Goal: Transaction & Acquisition: Subscribe to service/newsletter

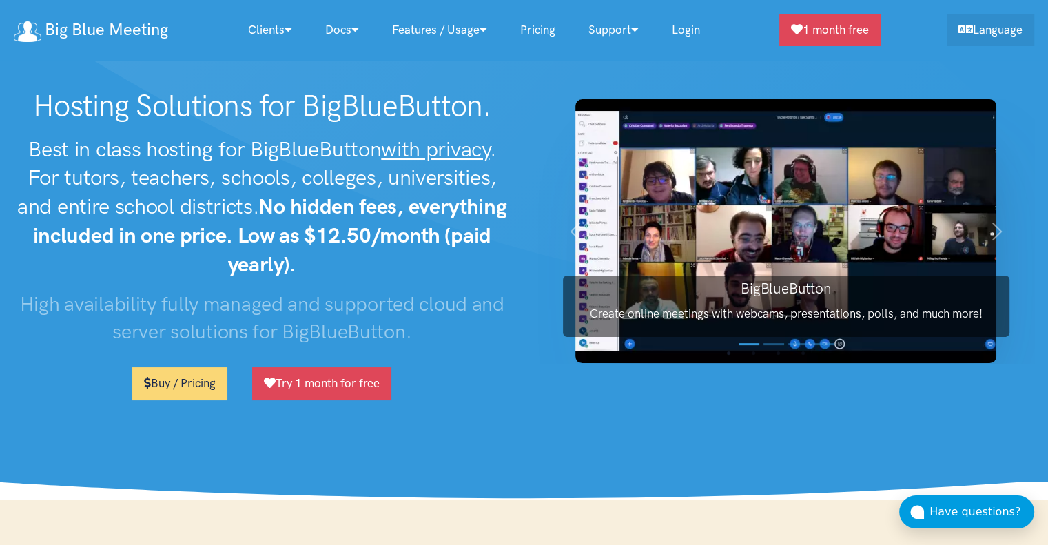
click at [691, 30] on link "Login" at bounding box center [685, 30] width 61 height 30
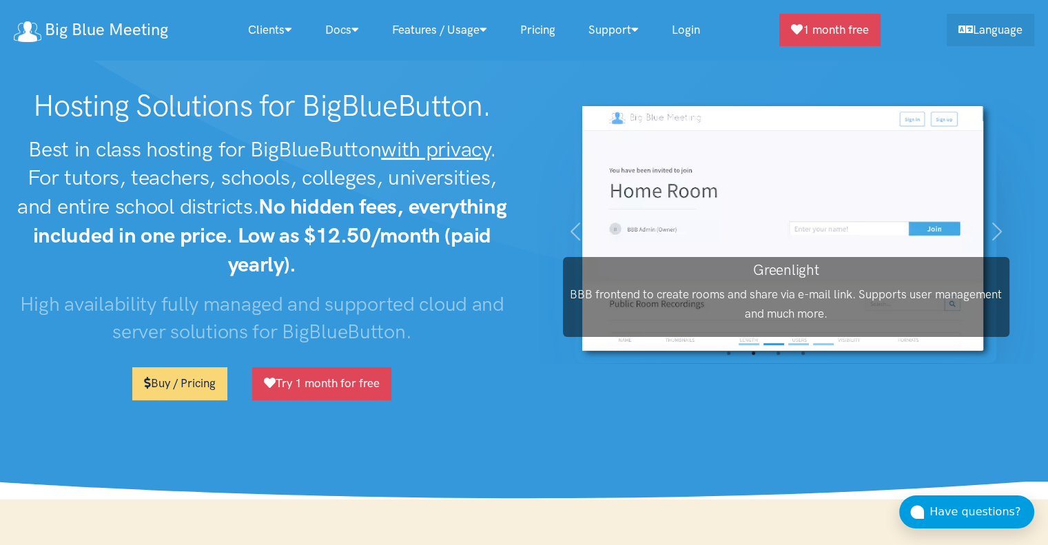
click at [693, 31] on link "Login" at bounding box center [685, 30] width 61 height 30
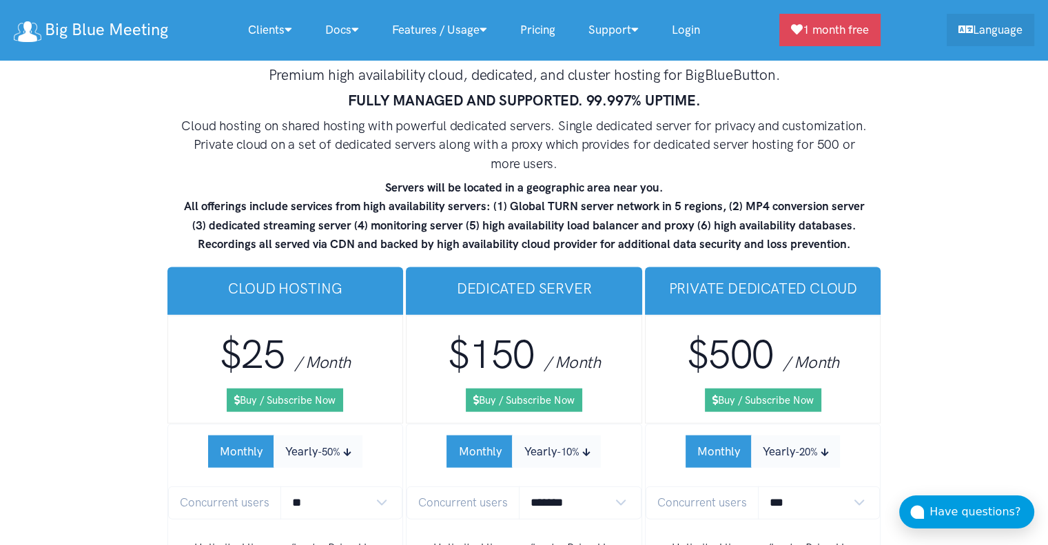
scroll to position [8146, 0]
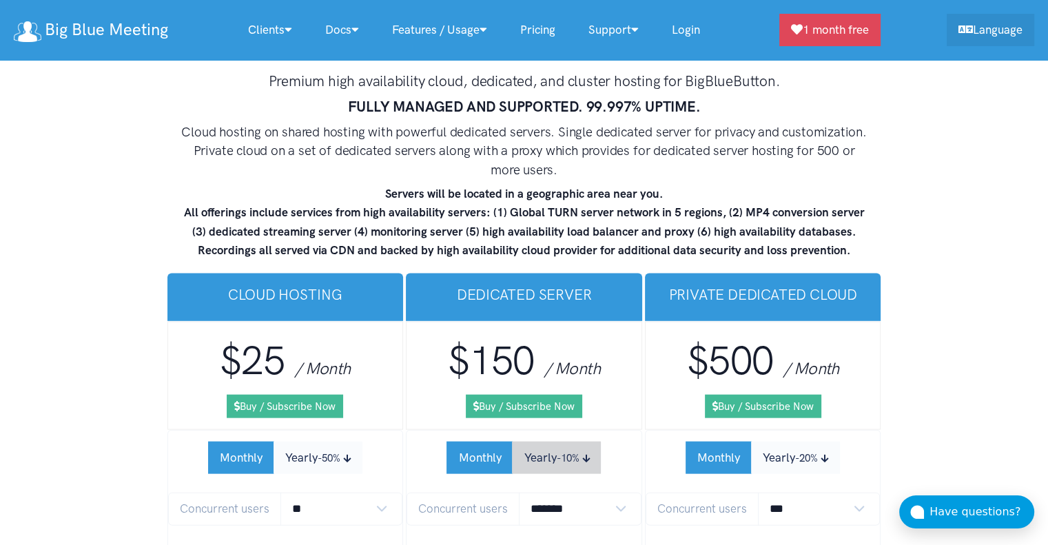
click at [559, 442] on button "Yearly -10%" at bounding box center [556, 458] width 89 height 32
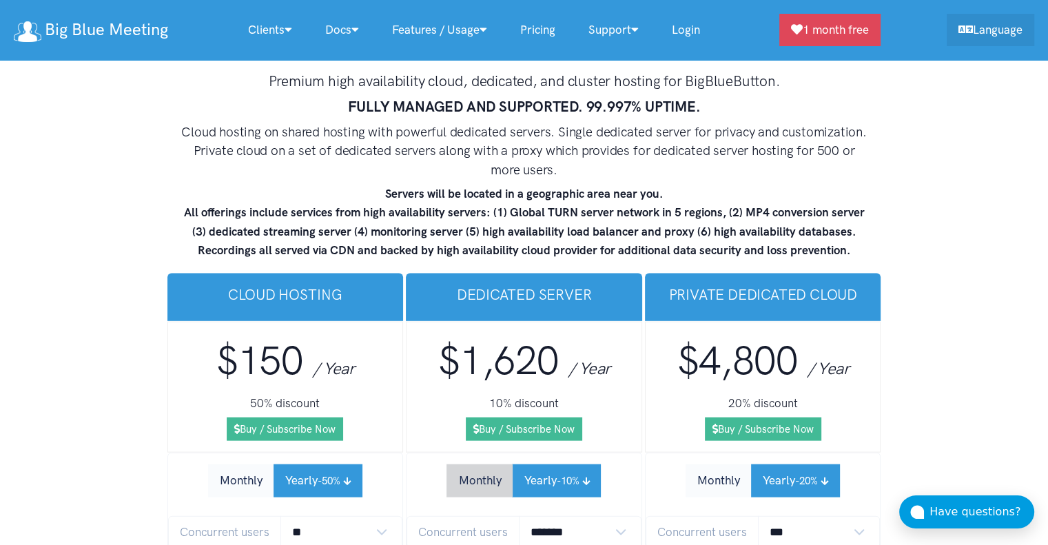
click at [481, 465] on button "Monthly" at bounding box center [480, 481] width 66 height 32
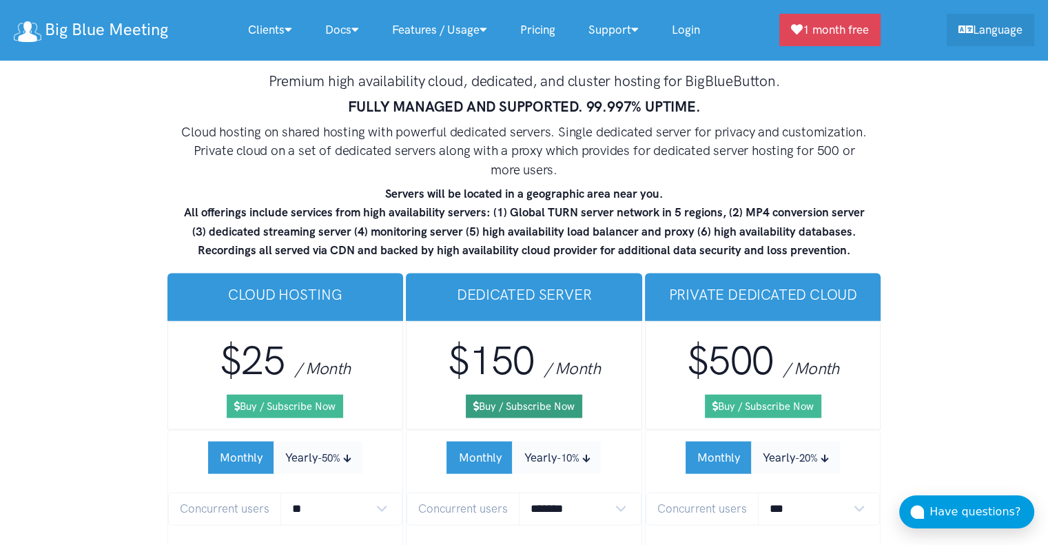
click at [522, 395] on link "Buy / Subscribe Now" at bounding box center [524, 406] width 116 height 23
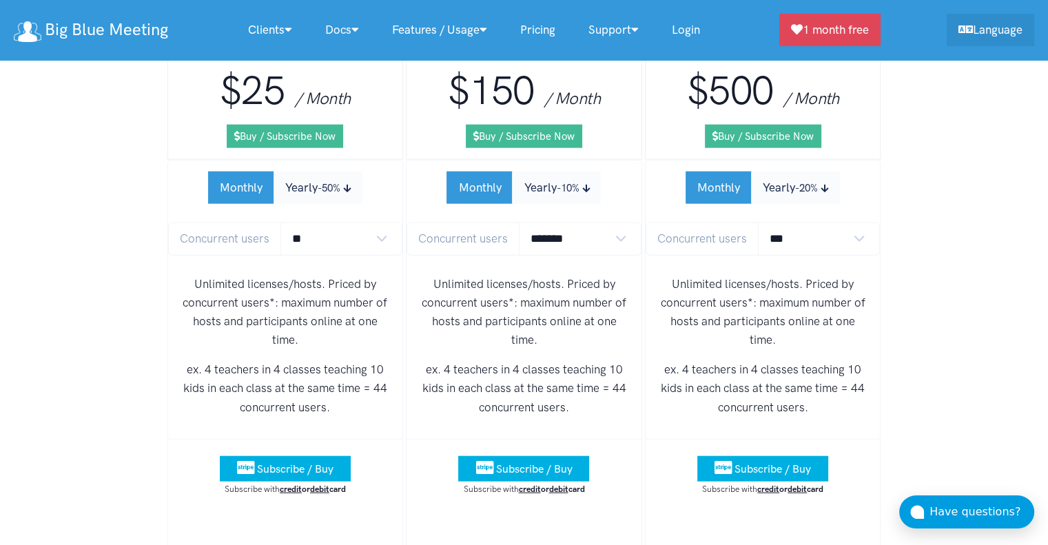
scroll to position [8439, 0]
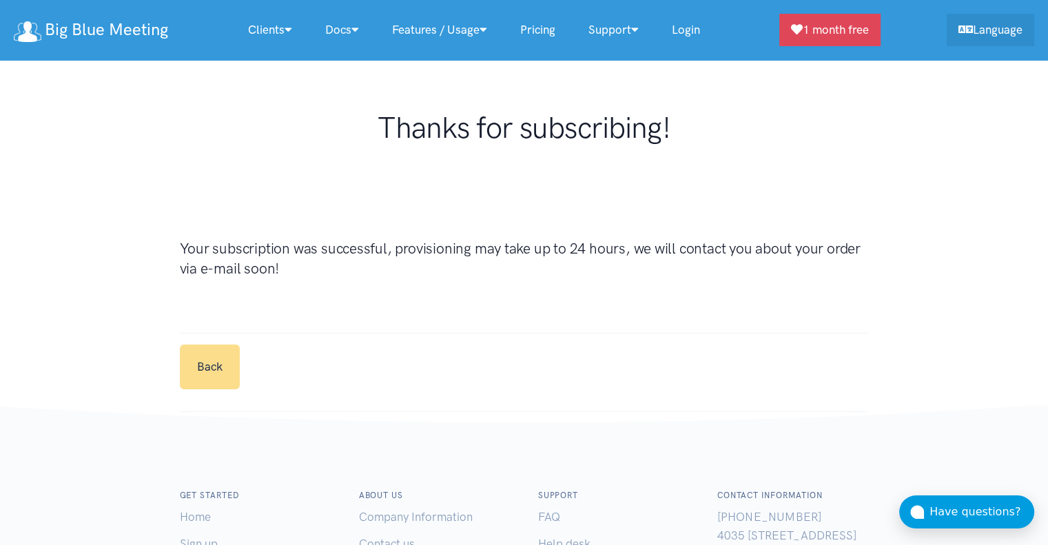
click at [215, 358] on link "Back" at bounding box center [210, 367] width 60 height 45
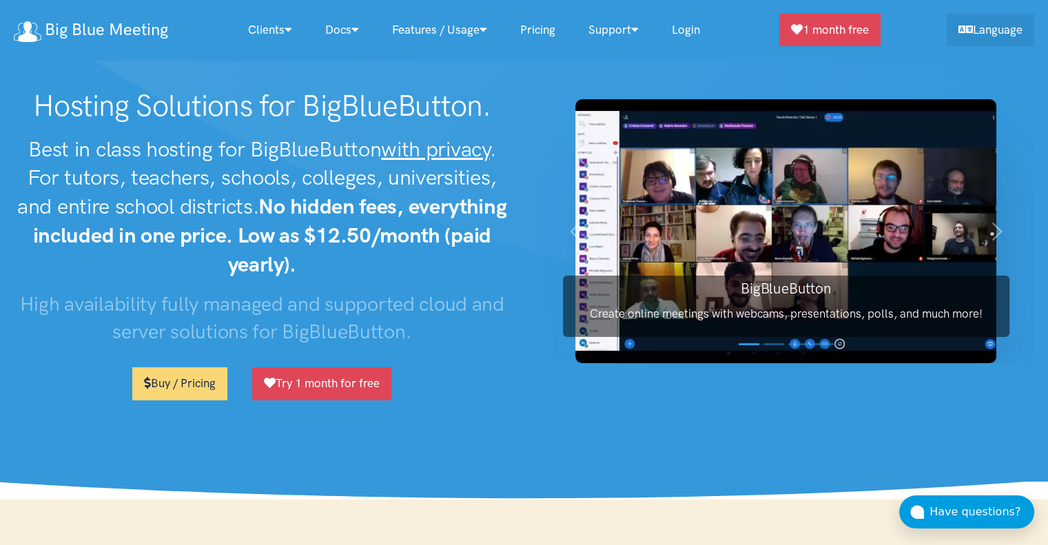
click at [691, 24] on link "Login" at bounding box center [685, 30] width 61 height 30
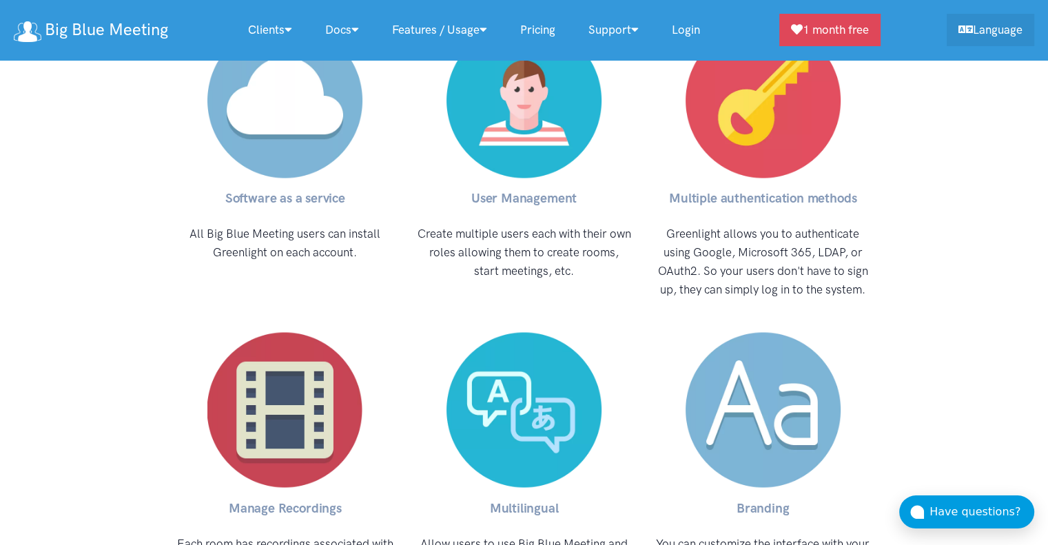
scroll to position [7406, 0]
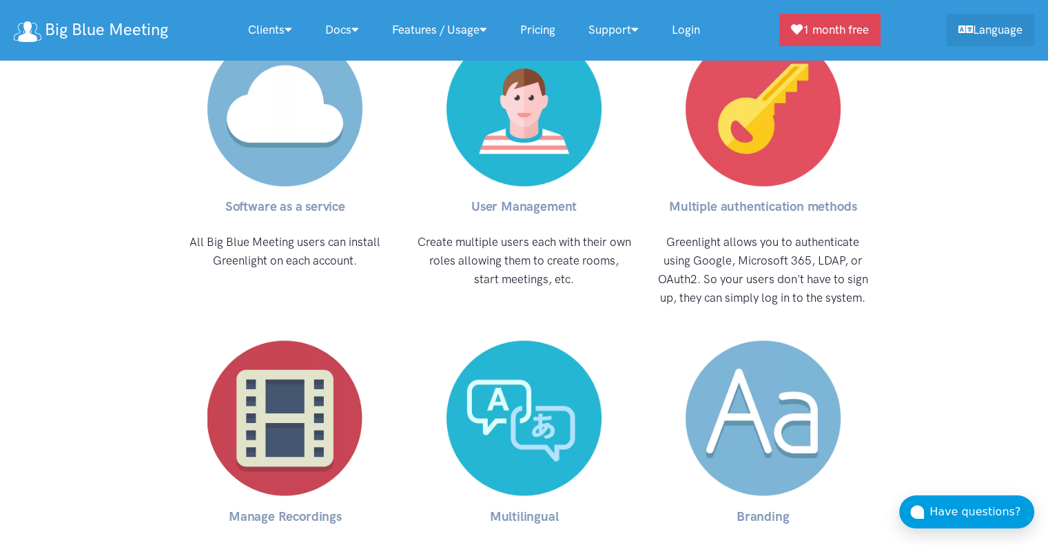
click at [697, 25] on link "Login" at bounding box center [685, 30] width 61 height 30
